Goal: Find specific page/section: Find specific page/section

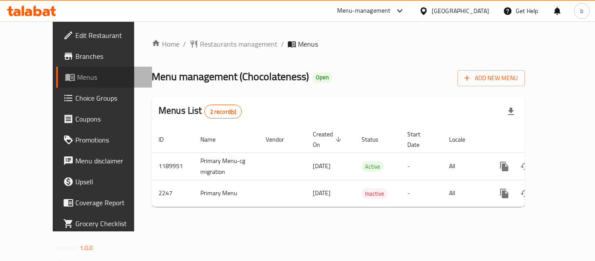
click at [77, 73] on span "Menus" at bounding box center [111, 77] width 68 height 10
click at [474, 11] on div "[GEOGRAPHIC_DATA]" at bounding box center [461, 11] width 58 height 10
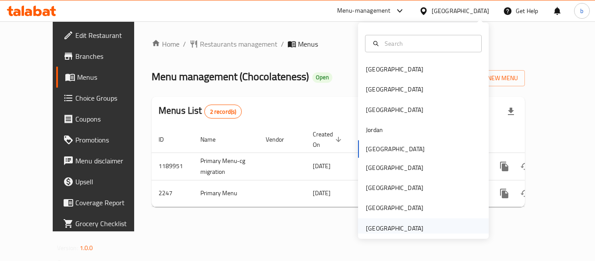
click at [408, 226] on div "[GEOGRAPHIC_DATA]" at bounding box center [395, 228] width 58 height 10
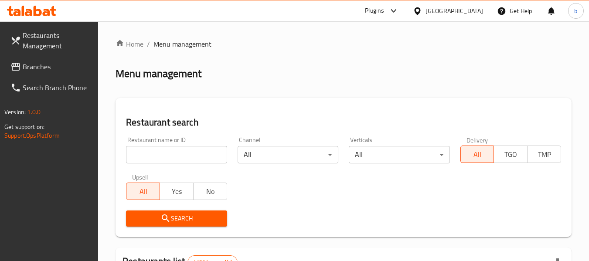
click at [43, 8] on icon at bounding box center [31, 11] width 49 height 10
